Goal: Information Seeking & Learning: Learn about a topic

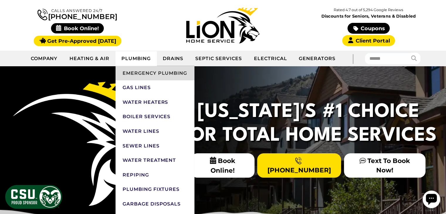
click at [135, 71] on link "Emergency Plumbing" at bounding box center [154, 73] width 79 height 15
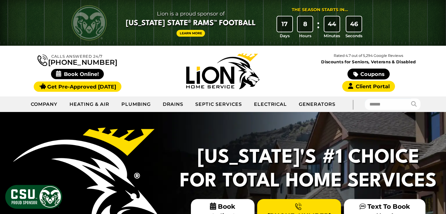
scroll to position [29, 0]
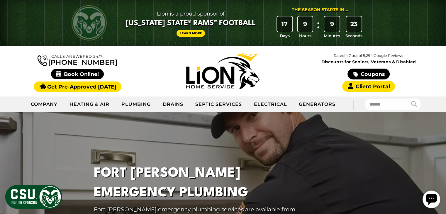
scroll to position [29, 0]
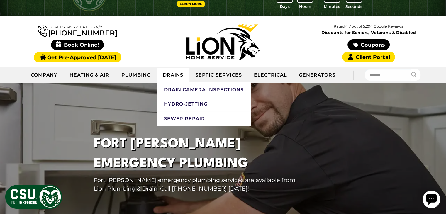
click at [179, 76] on link "Drains" at bounding box center [173, 75] width 33 height 15
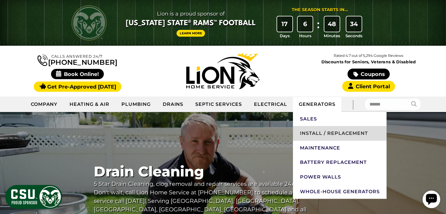
click at [309, 130] on link "Install / Replacement" at bounding box center [339, 133] width 93 height 15
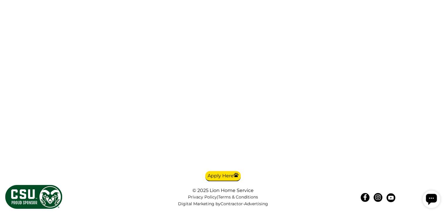
scroll to position [2900, 0]
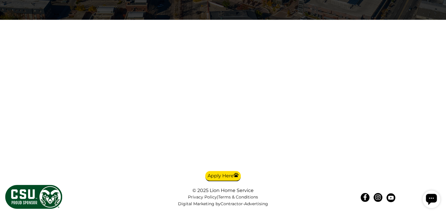
scroll to position [3222, 0]
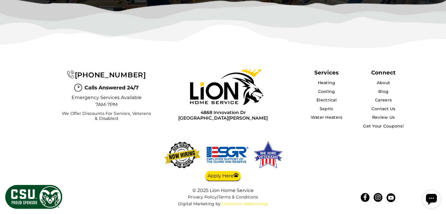
scroll to position [3863, 0]
click at [389, 129] on link "Get Your Coupons!" at bounding box center [382, 125] width 41 height 5
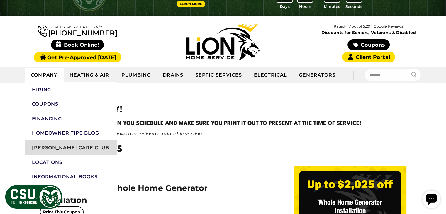
scroll to position [59, 0]
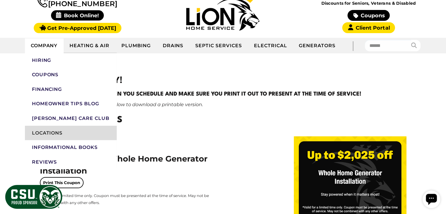
click at [64, 135] on link "Locations" at bounding box center [71, 133] width 92 height 15
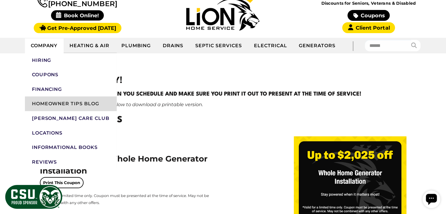
click at [79, 107] on link "Homeowner Tips Blog" at bounding box center [71, 103] width 92 height 15
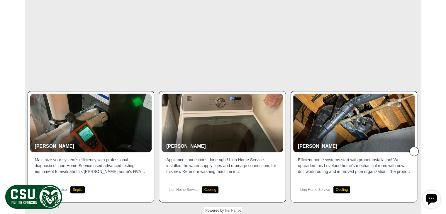
scroll to position [908, 0]
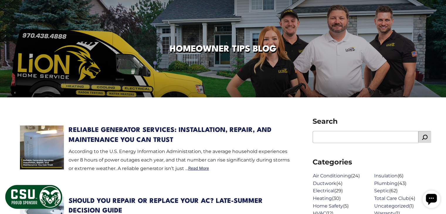
scroll to position [205, 0]
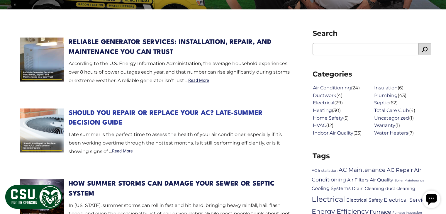
click at [190, 114] on link "Should You Repair or Replace Your AC? Late-Summer Decision Guide" at bounding box center [166, 118] width 194 height 16
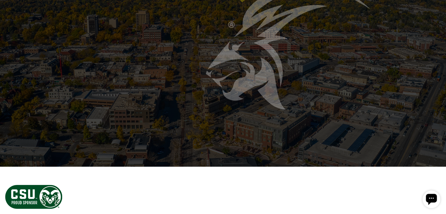
scroll to position [1347, 0]
